Goal: Check status: Check status

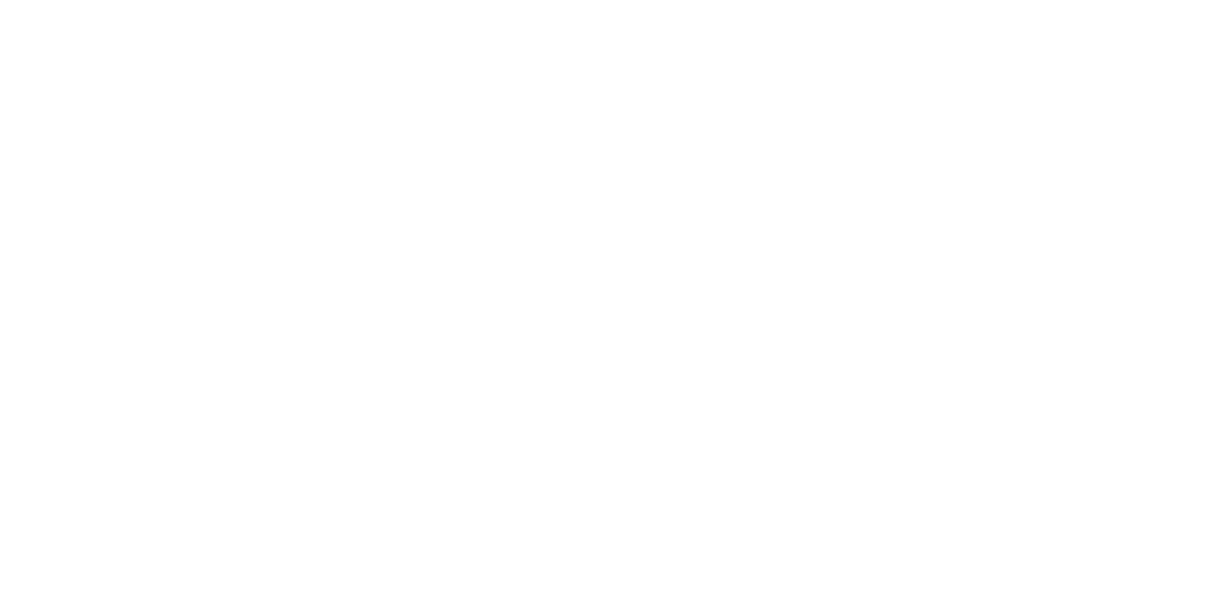
click at [198, 163] on div "Collaborate" at bounding box center [160, 165] width 75 height 17
click at [1013, 104] on button "Close" at bounding box center [978, 105] width 69 height 30
click at [1135, 40] on div at bounding box center [1123, 28] width 24 height 28
click at [1132, 28] on icon at bounding box center [1123, 26] width 17 height 15
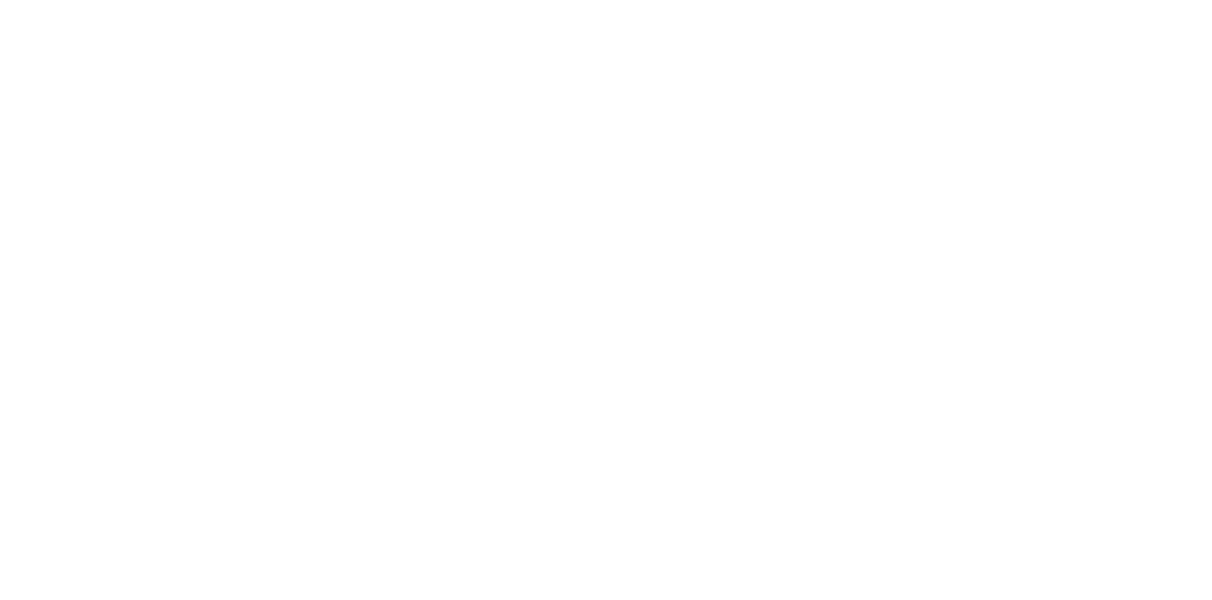
click at [1135, 27] on icon at bounding box center [1123, 28] width 24 height 19
click at [835, 206] on div "Order # 985" at bounding box center [696, 202] width 277 height 20
click at [198, 165] on div "Collaborate" at bounding box center [160, 165] width 75 height 17
click at [1013, 105] on button "Close" at bounding box center [978, 105] width 69 height 30
